Goal: Check status

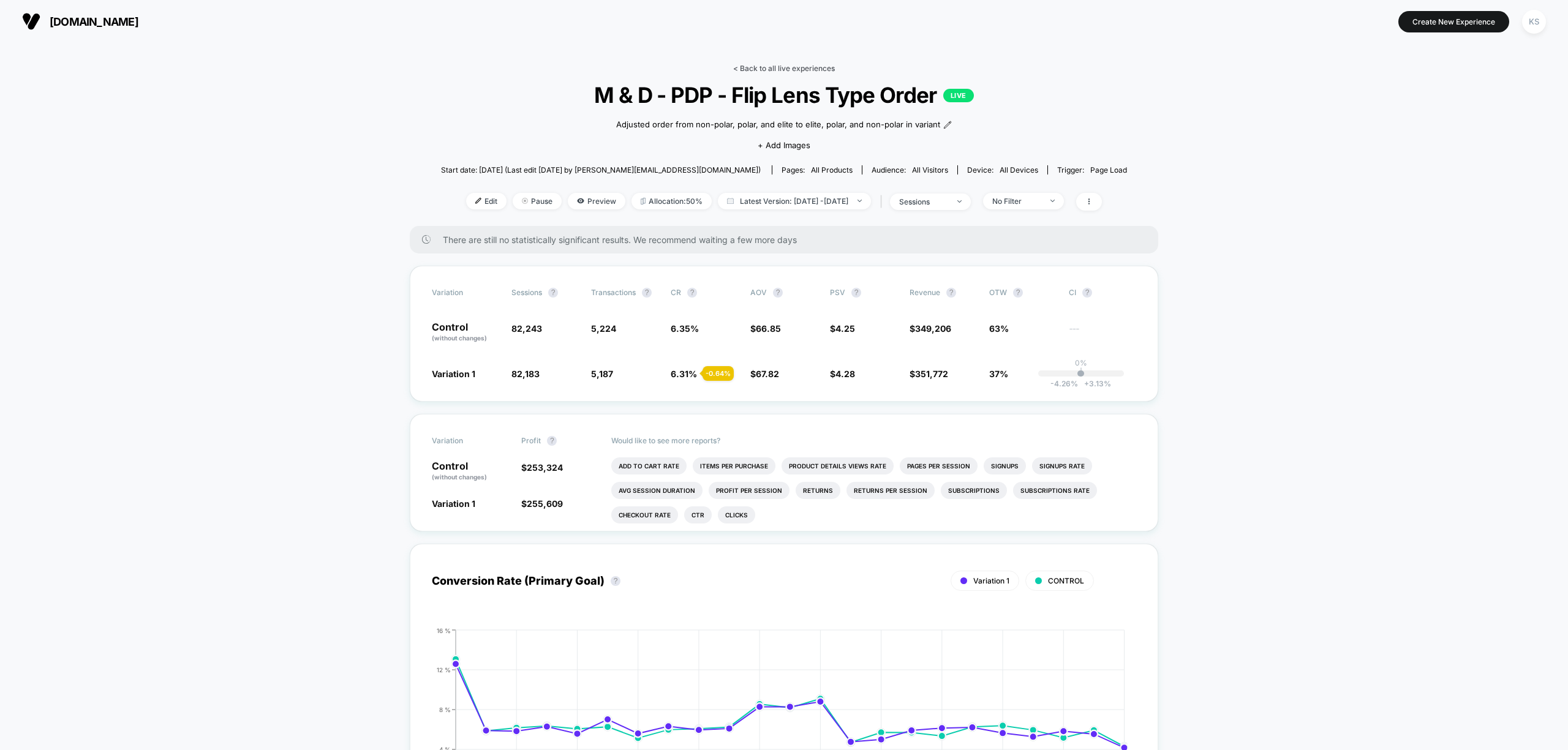
click at [760, 67] on link "< Back to all live experiences" at bounding box center [784, 68] width 102 height 9
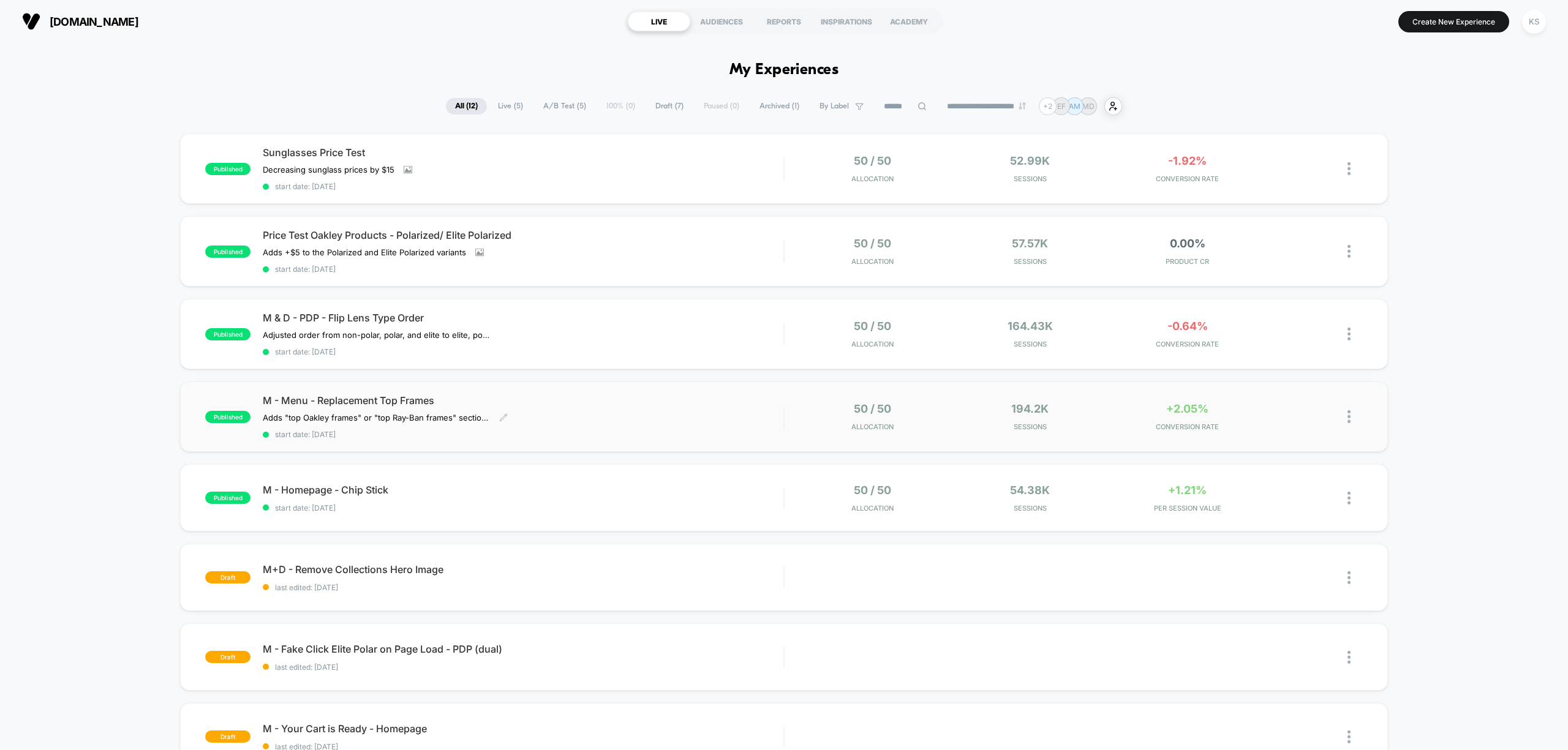
click at [584, 402] on span "M - Menu - Replacement Top Frames" at bounding box center [523, 400] width 521 height 12
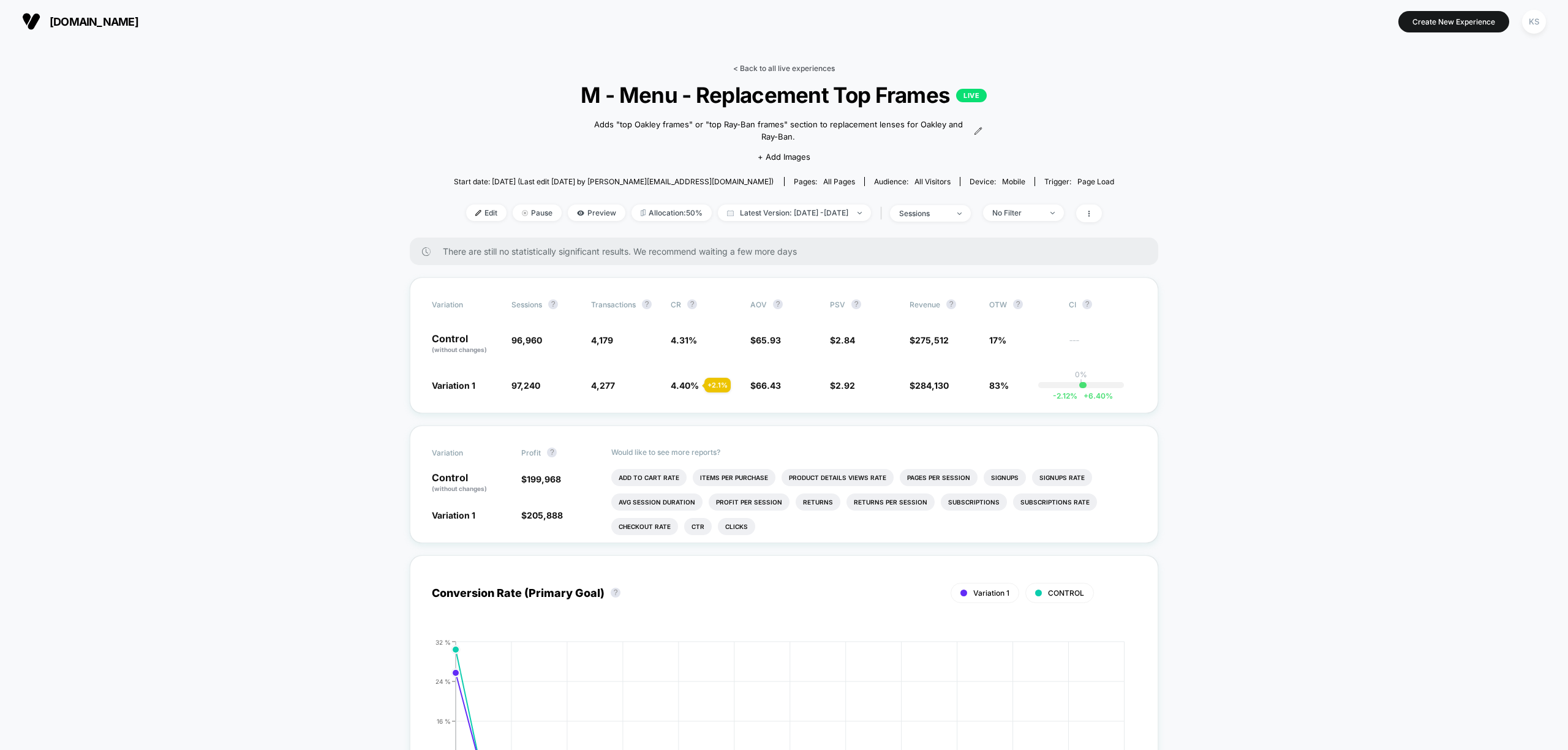
click at [753, 66] on link "< Back to all live experiences" at bounding box center [784, 68] width 102 height 9
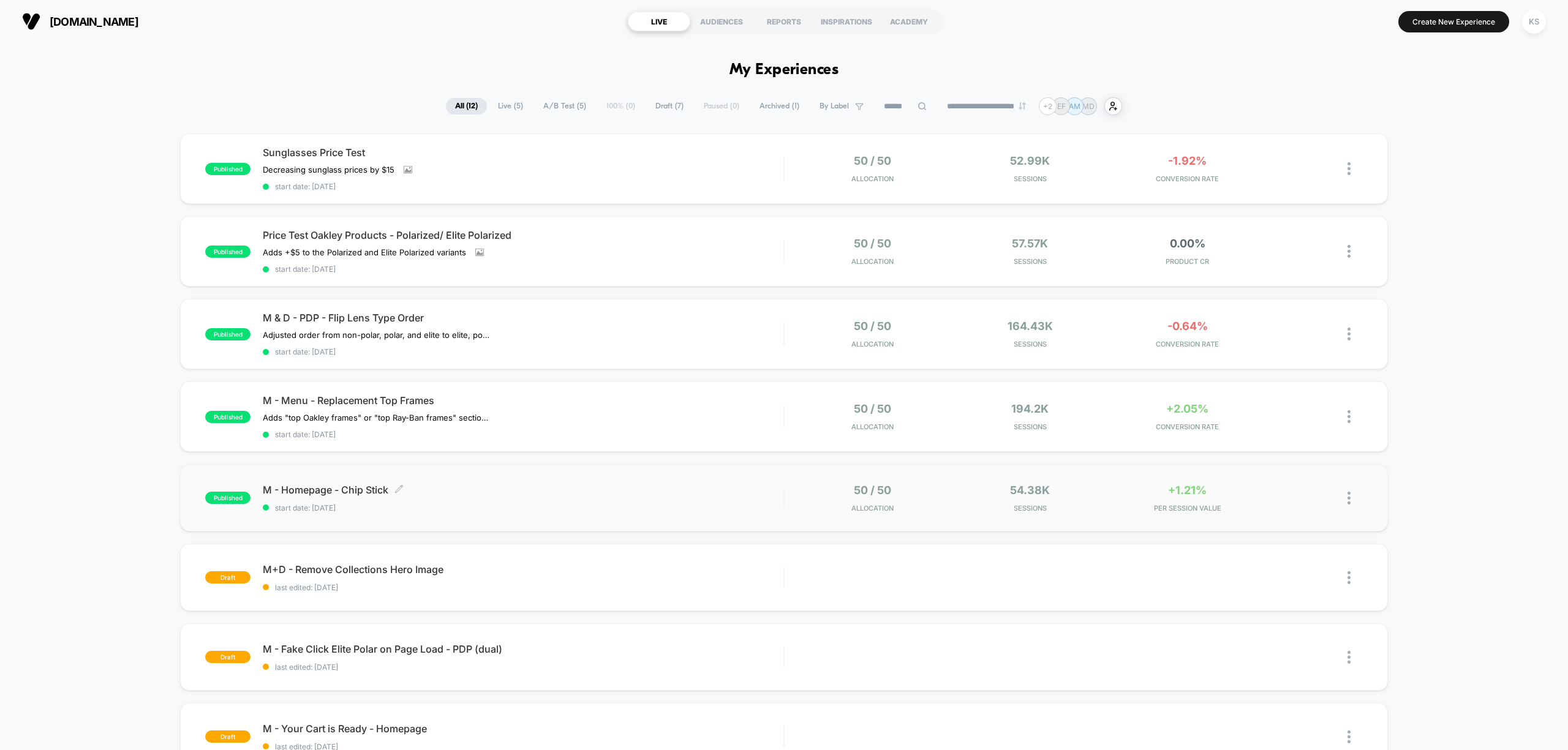
click at [560, 503] on span "start date: [DATE]" at bounding box center [523, 507] width 521 height 9
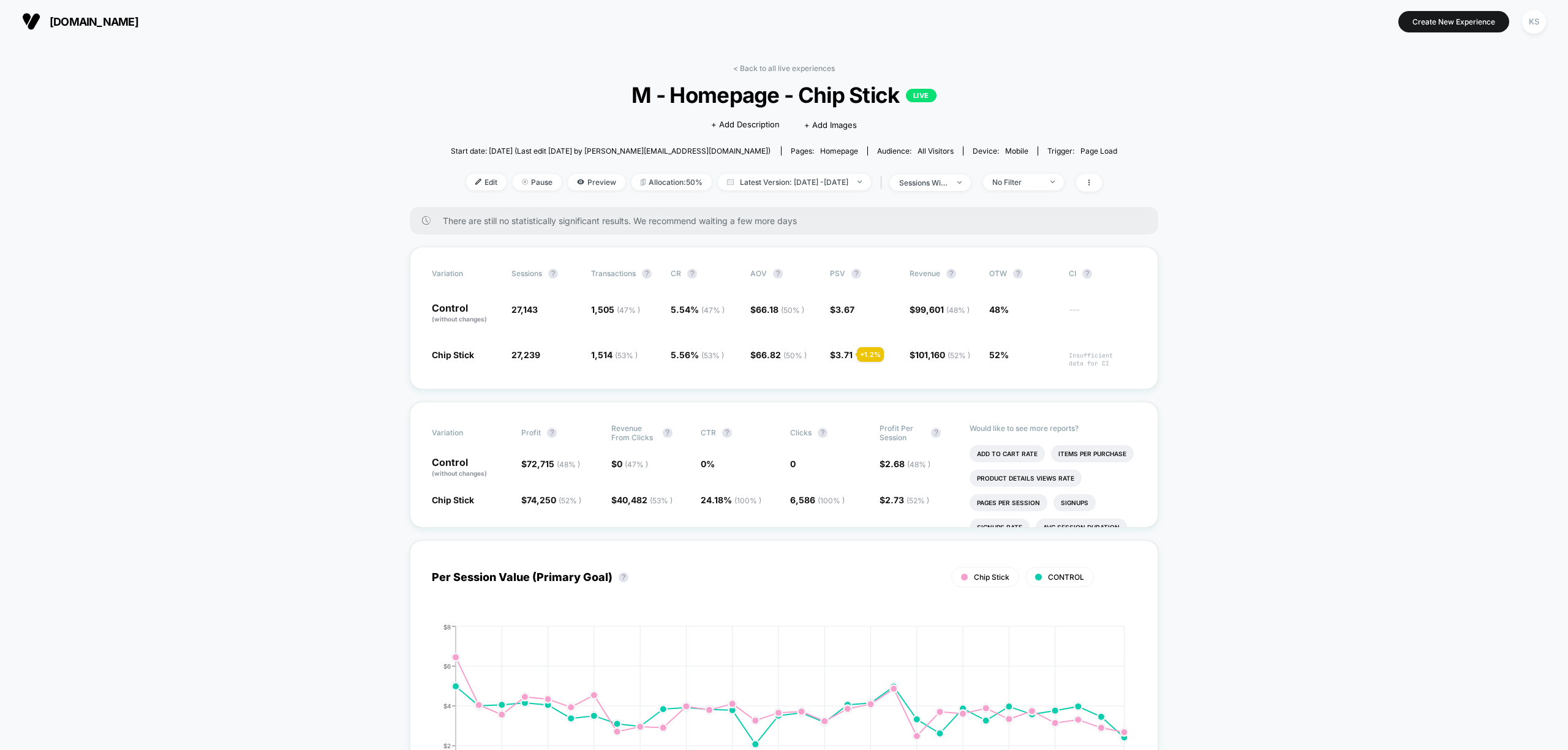
click at [763, 66] on link "< Back to all live experiences" at bounding box center [784, 68] width 102 height 9
